Goal: Information Seeking & Learning: Learn about a topic

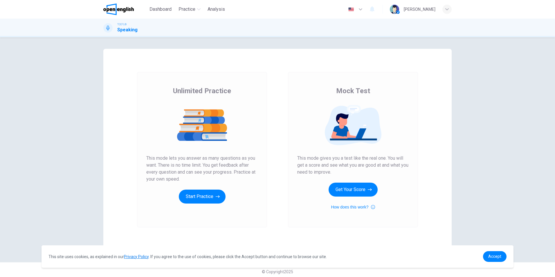
drag, startPoint x: 175, startPoint y: 91, endPoint x: 234, endPoint y: 96, distance: 58.3
click at [234, 96] on div "Unlimited Practice This mode lets you answer as many questions as you want. The…" at bounding box center [202, 144] width 112 height 117
click at [352, 191] on button "Get Your Score" at bounding box center [353, 190] width 49 height 14
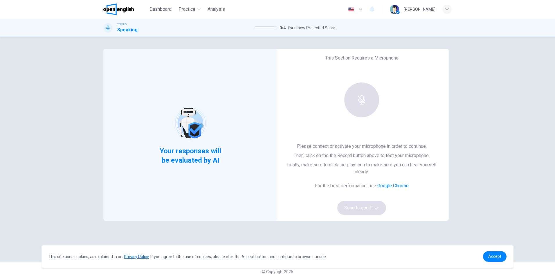
click at [364, 101] on div at bounding box center [362, 99] width 63 height 35
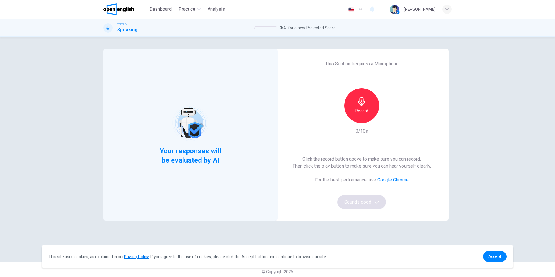
drag, startPoint x: 325, startPoint y: 114, endPoint x: 348, endPoint y: 114, distance: 22.7
click at [328, 114] on div "This Section Requires a Microphone Record 0/10s Click the record button above t…" at bounding box center [362, 135] width 174 height 172
click at [348, 114] on div "Record" at bounding box center [361, 105] width 35 height 35
click at [368, 114] on div "Stop" at bounding box center [361, 105] width 35 height 35
click at [389, 118] on icon "button" at bounding box center [389, 119] width 6 height 6
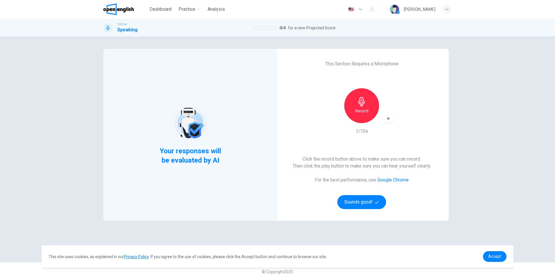
click at [388, 118] on icon "button" at bounding box center [389, 118] width 3 height 3
click at [356, 199] on button "Sounds good!" at bounding box center [361, 202] width 49 height 14
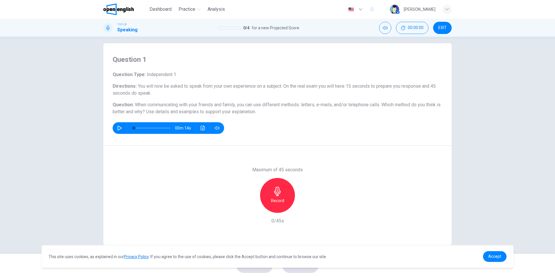
scroll to position [8, 0]
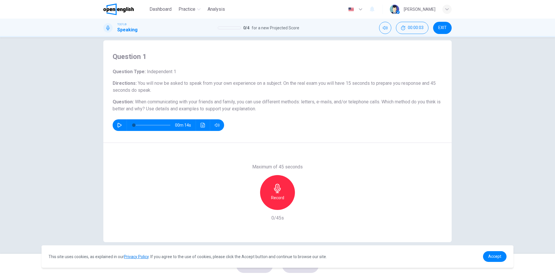
drag, startPoint x: 134, startPoint y: 102, endPoint x: 227, endPoint y: 102, distance: 92.7
click at [227, 102] on span "When communicating with your friends and family, you can use different methods:…" at bounding box center [277, 105] width 328 height 12
drag, startPoint x: 255, startPoint y: 109, endPoint x: 147, endPoint y: 100, distance: 109.0
click at [155, 98] on div "Question Type : Independent 1 Directions : You will now be asked to speak from …" at bounding box center [278, 99] width 330 height 63
click at [117, 125] on icon "button" at bounding box center [119, 125] width 5 height 5
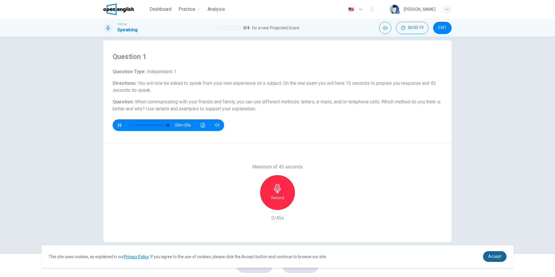
click at [501, 258] on span "Accept" at bounding box center [495, 256] width 13 height 5
type input "*"
